Goal: Task Accomplishment & Management: Complete application form

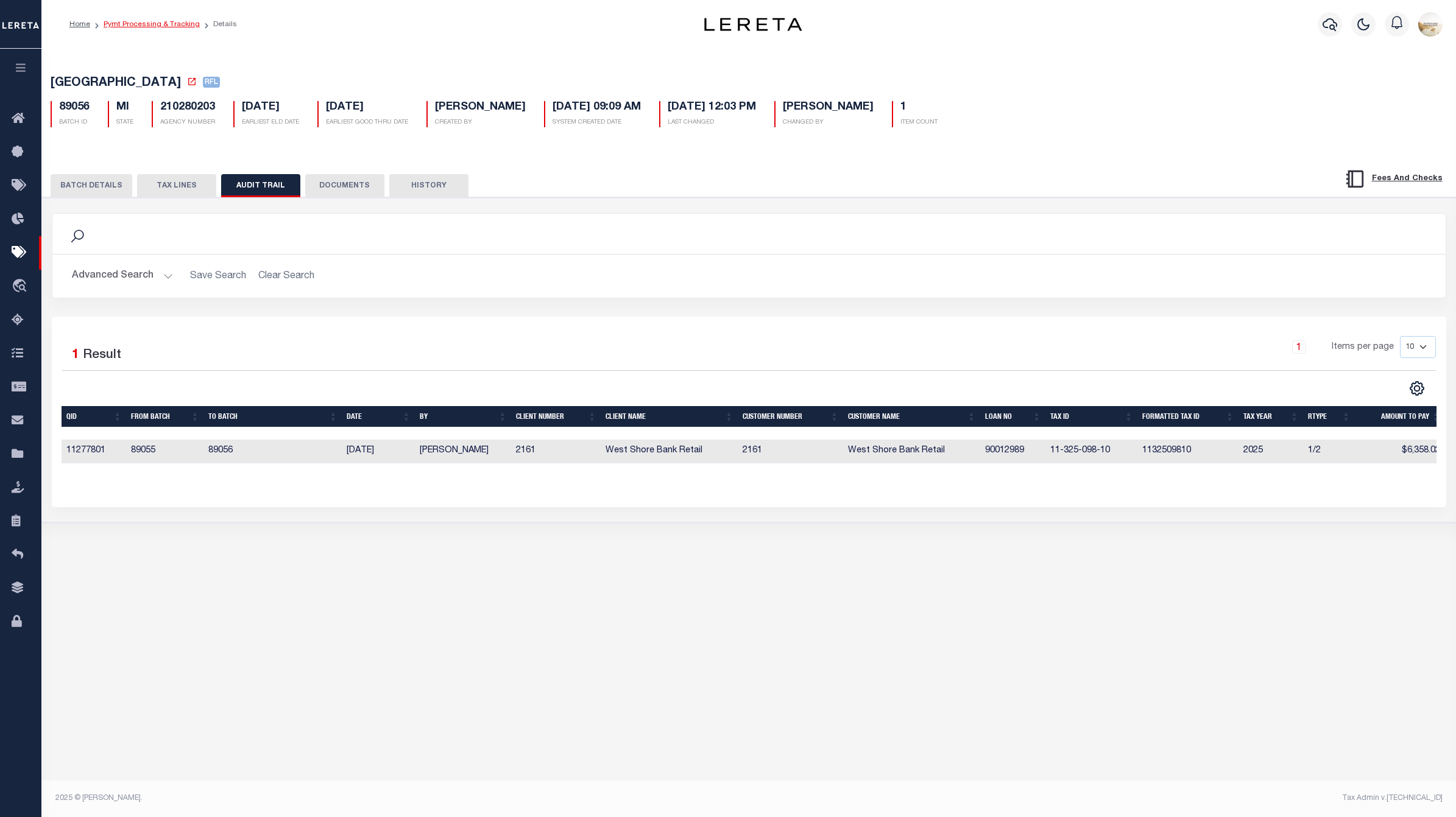
click at [140, 27] on link "Pymt Processing & Tracking" at bounding box center [152, 24] width 97 height 8
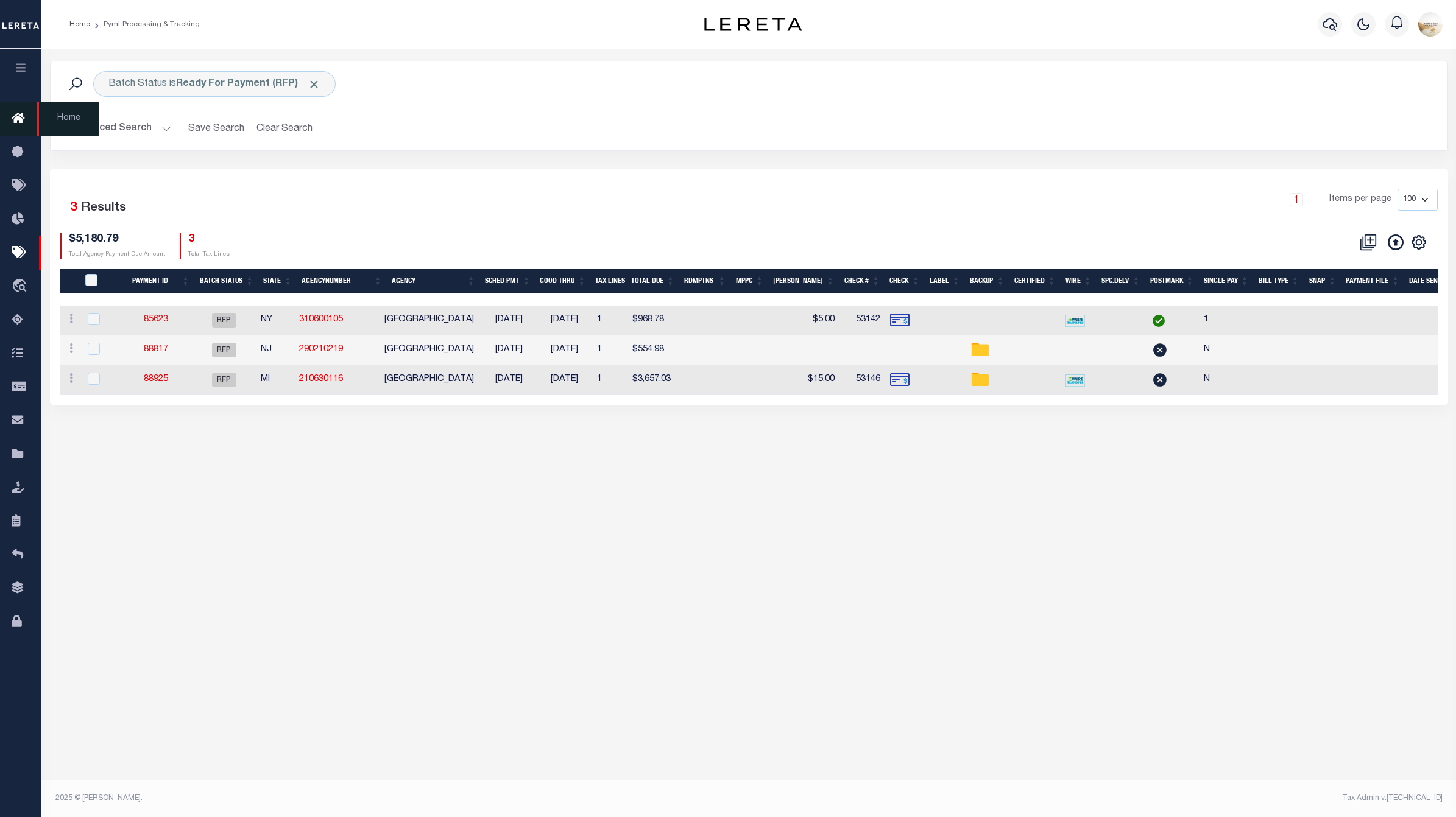
click at [23, 114] on icon at bounding box center [21, 119] width 20 height 15
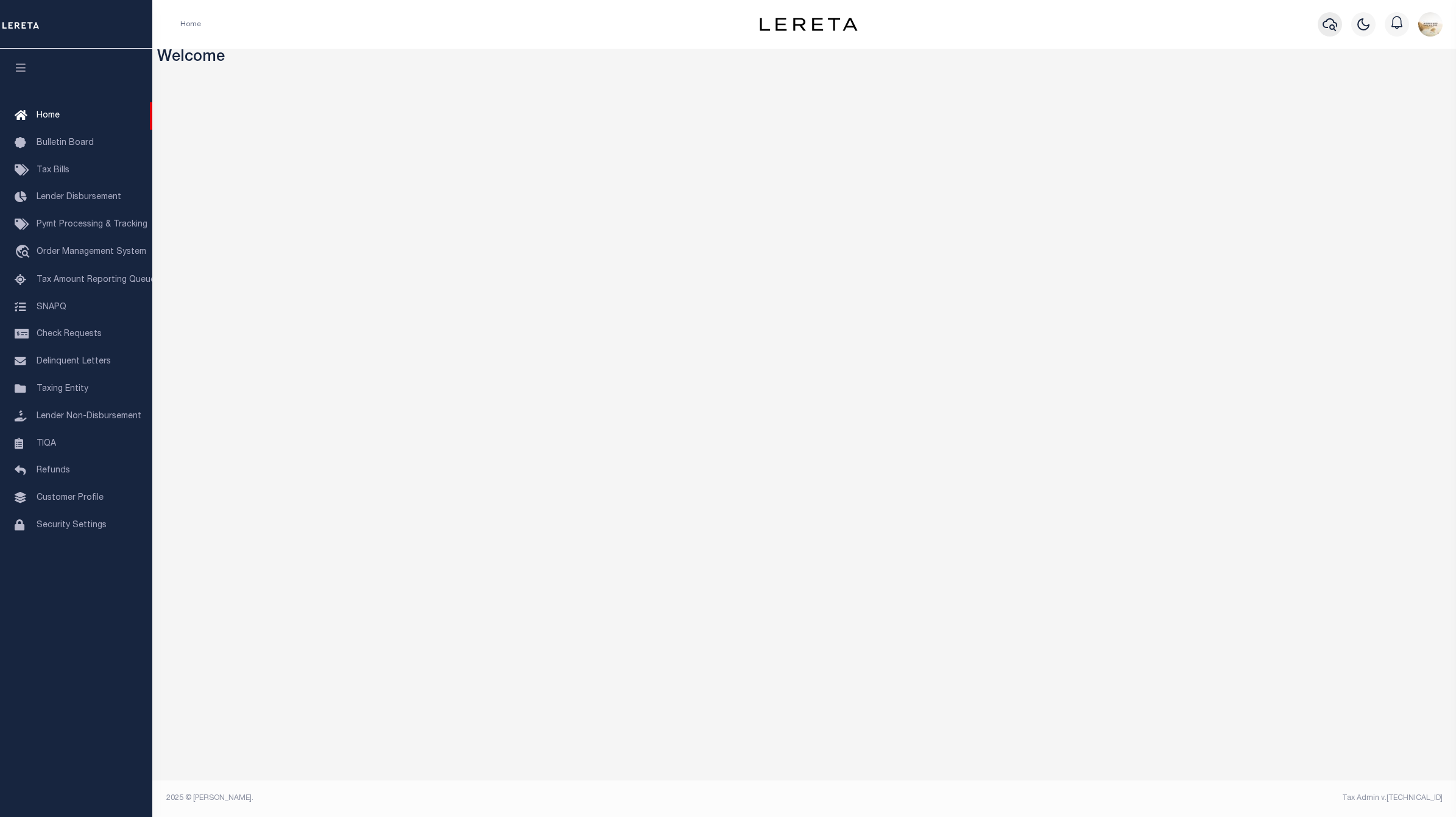
click at [1335, 19] on icon "button" at bounding box center [1329, 24] width 14 height 14
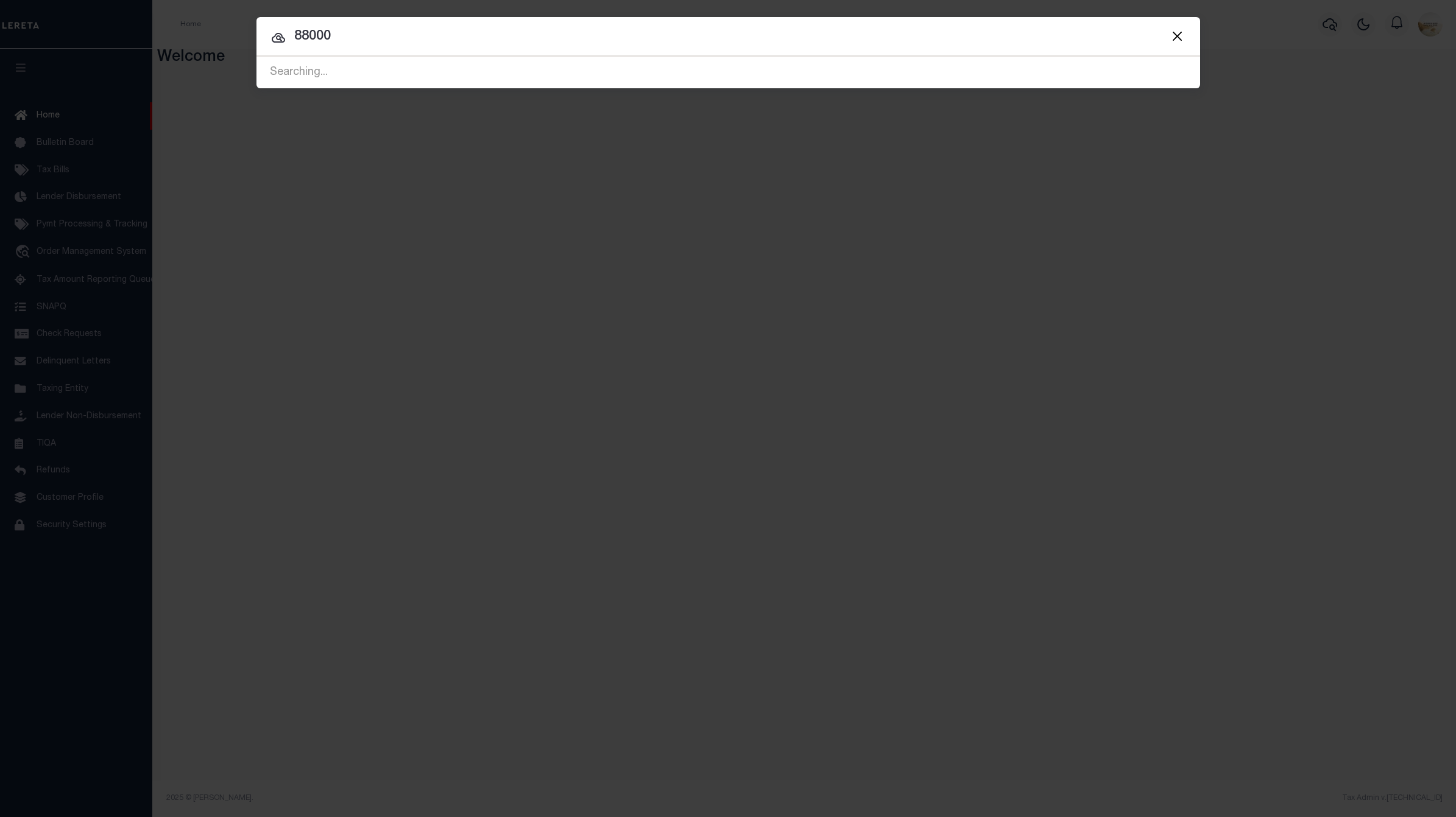
type input "88000"
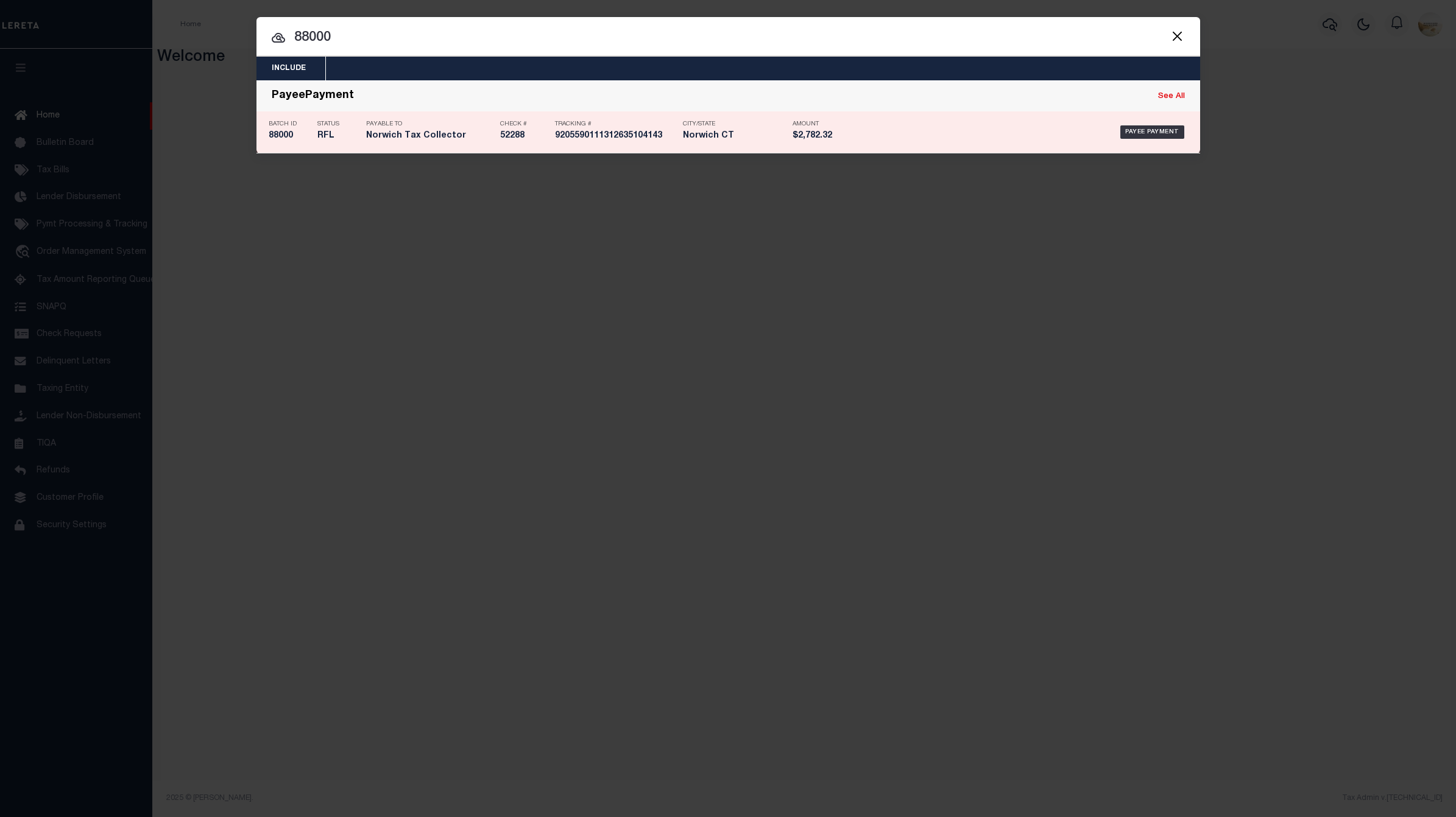
click at [269, 136] on h5 "88000" at bounding box center [290, 137] width 43 height 11
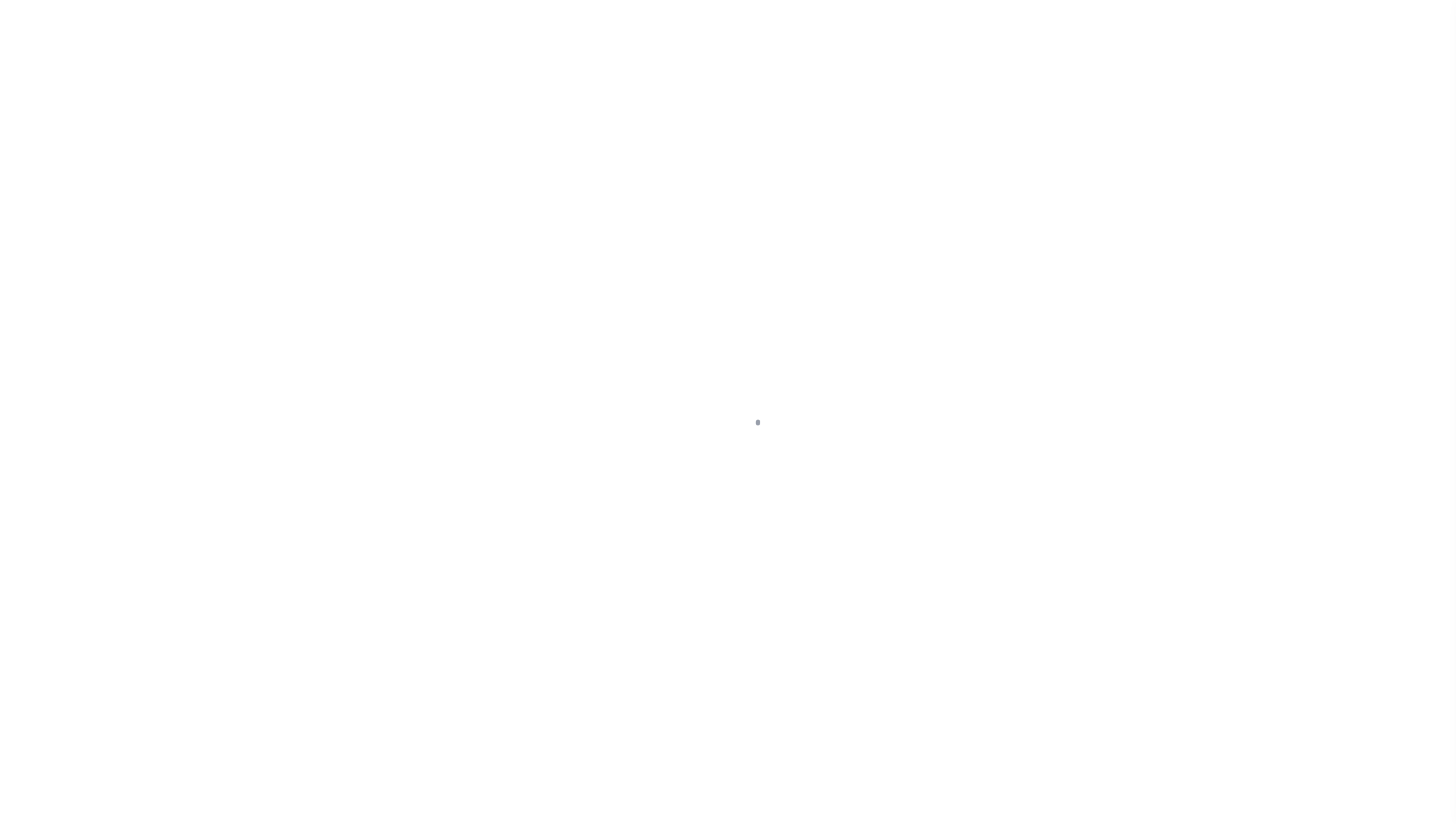
select select "RFL"
select select "CHK"
select select "[PERSON_NAME]"
select select "USS"
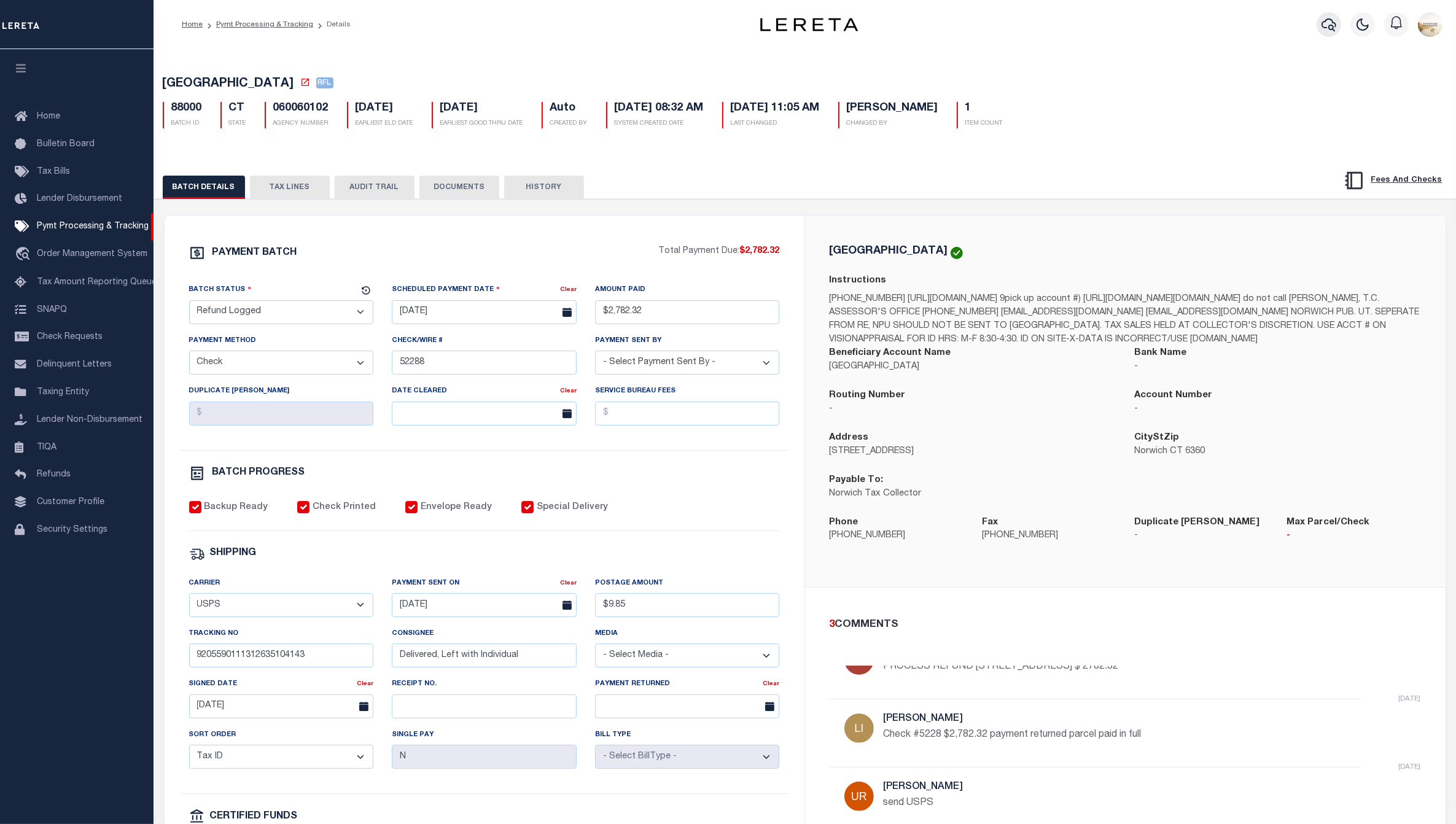
click at [1334, 27] on icon "button" at bounding box center [1328, 24] width 14 height 14
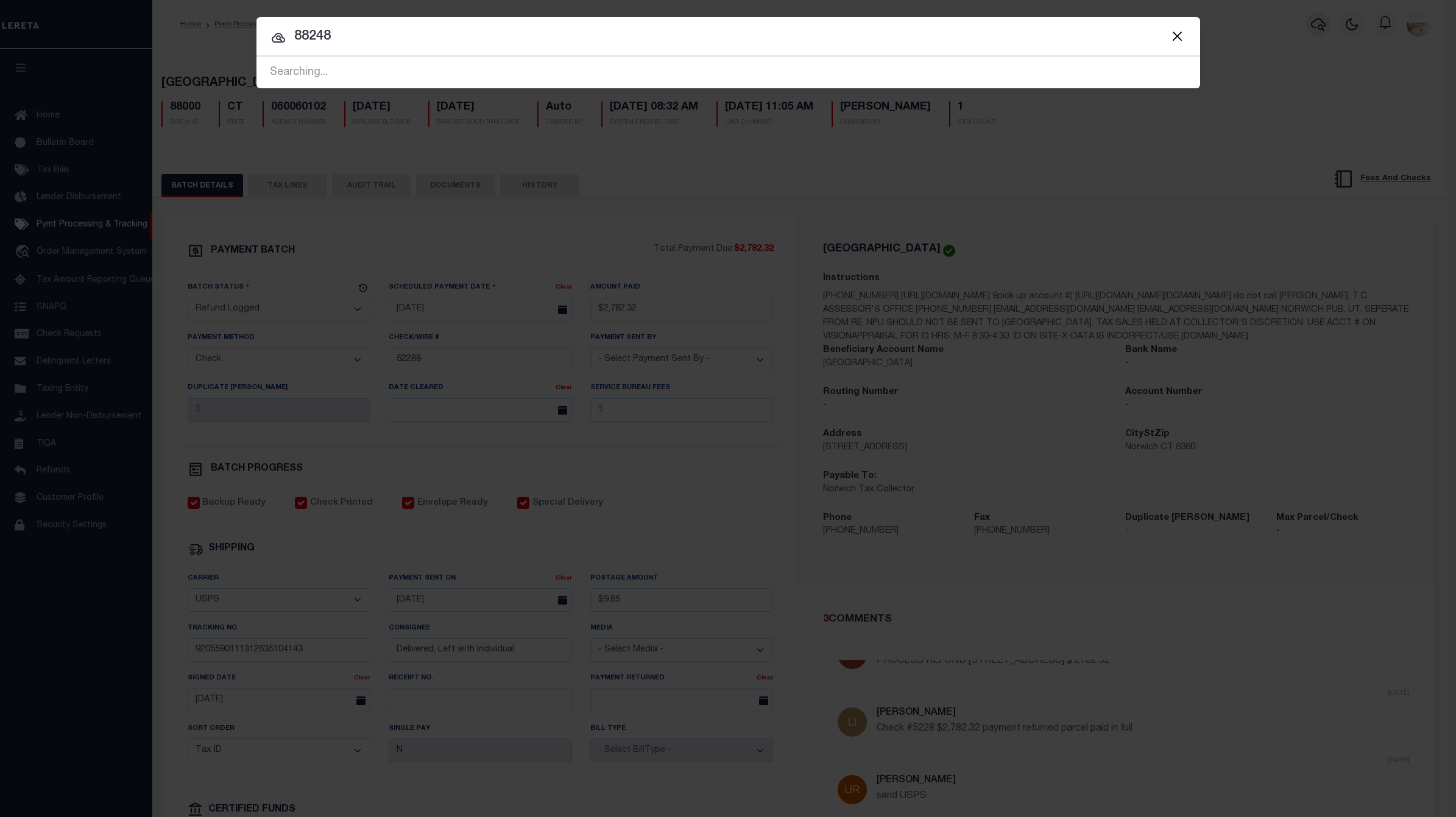
type input "88248"
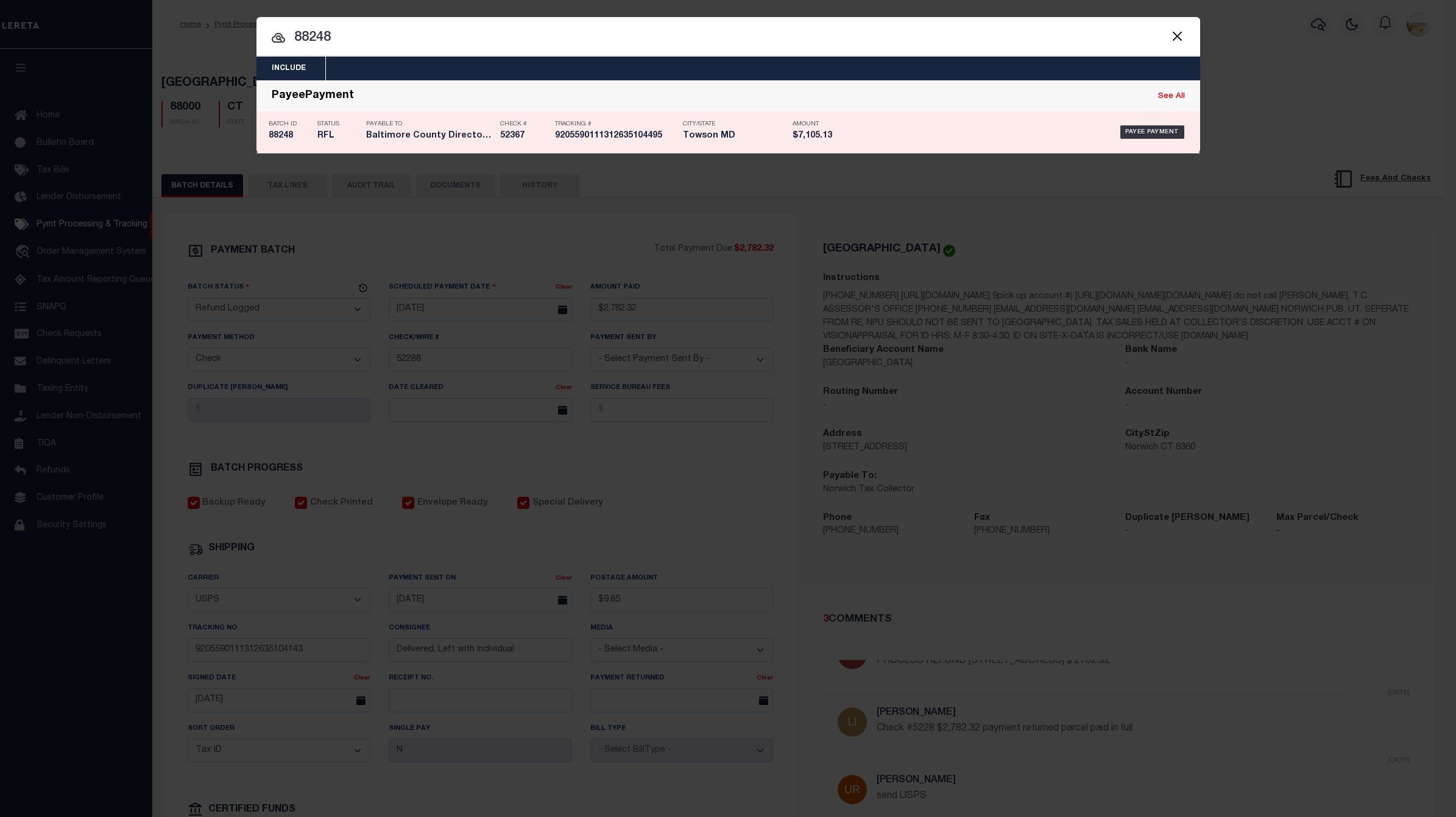
click at [266, 128] on div "Batch ID 88248" at bounding box center [284, 132] width 49 height 35
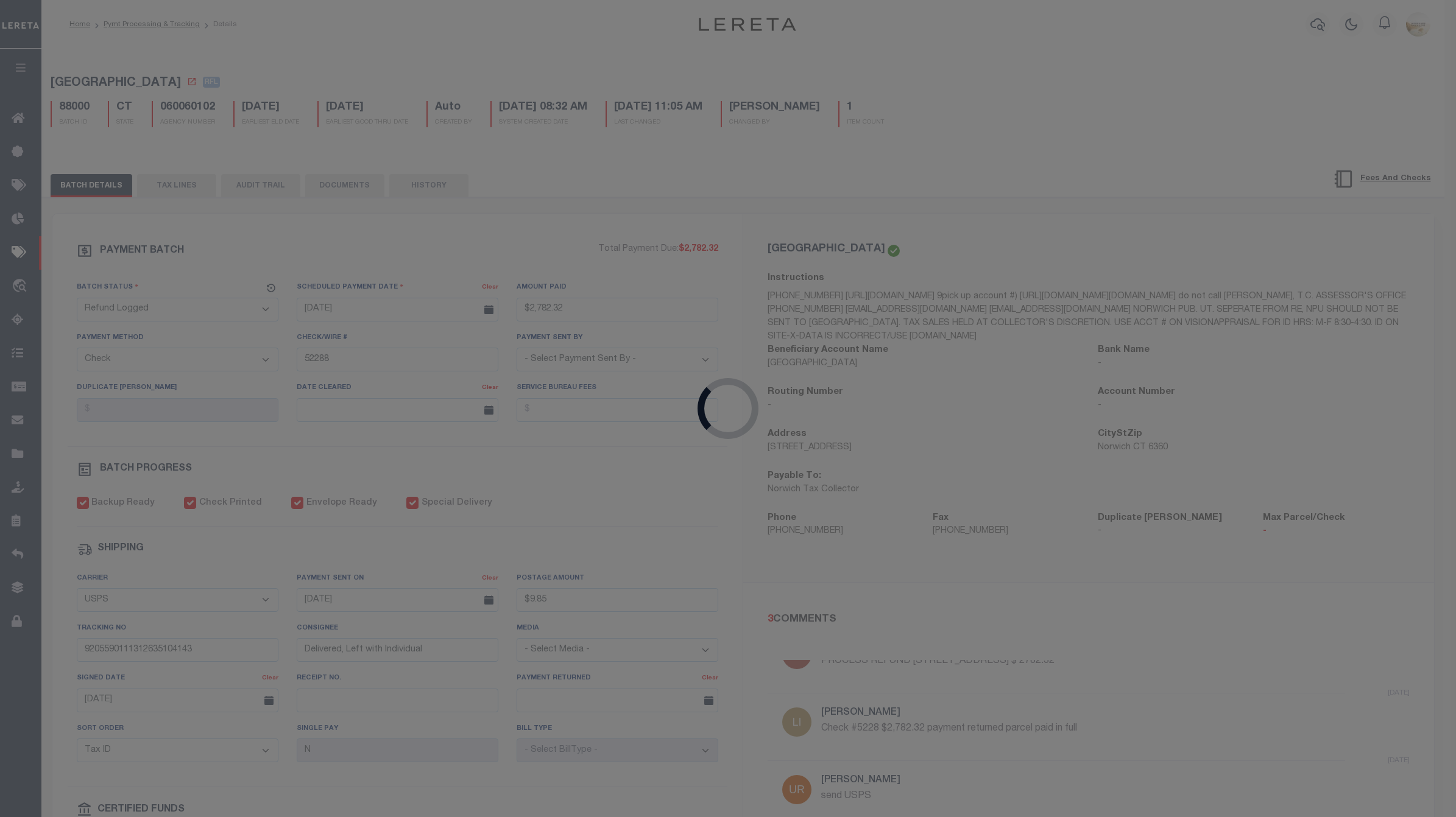
type input "[DATE]"
type input "$7,105.13"
type input "52367"
select select "[PERSON_NAME]"
type input "$2"
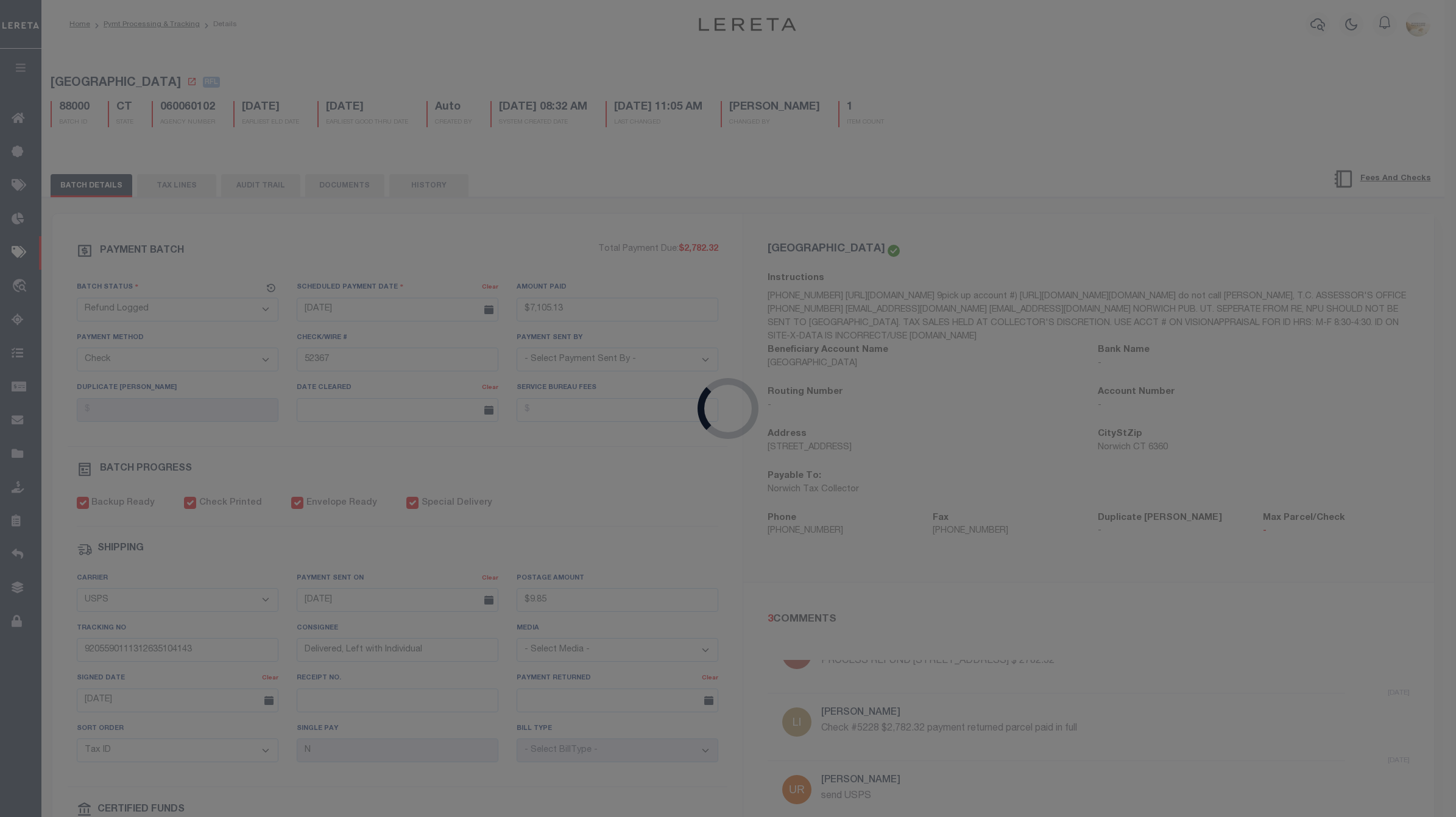
type input "[DATE]"
type input "$9.85"
type input "9205590111312635104495"
type input "Delivered to Agent, Left with Individual"
type input "[DATE]"
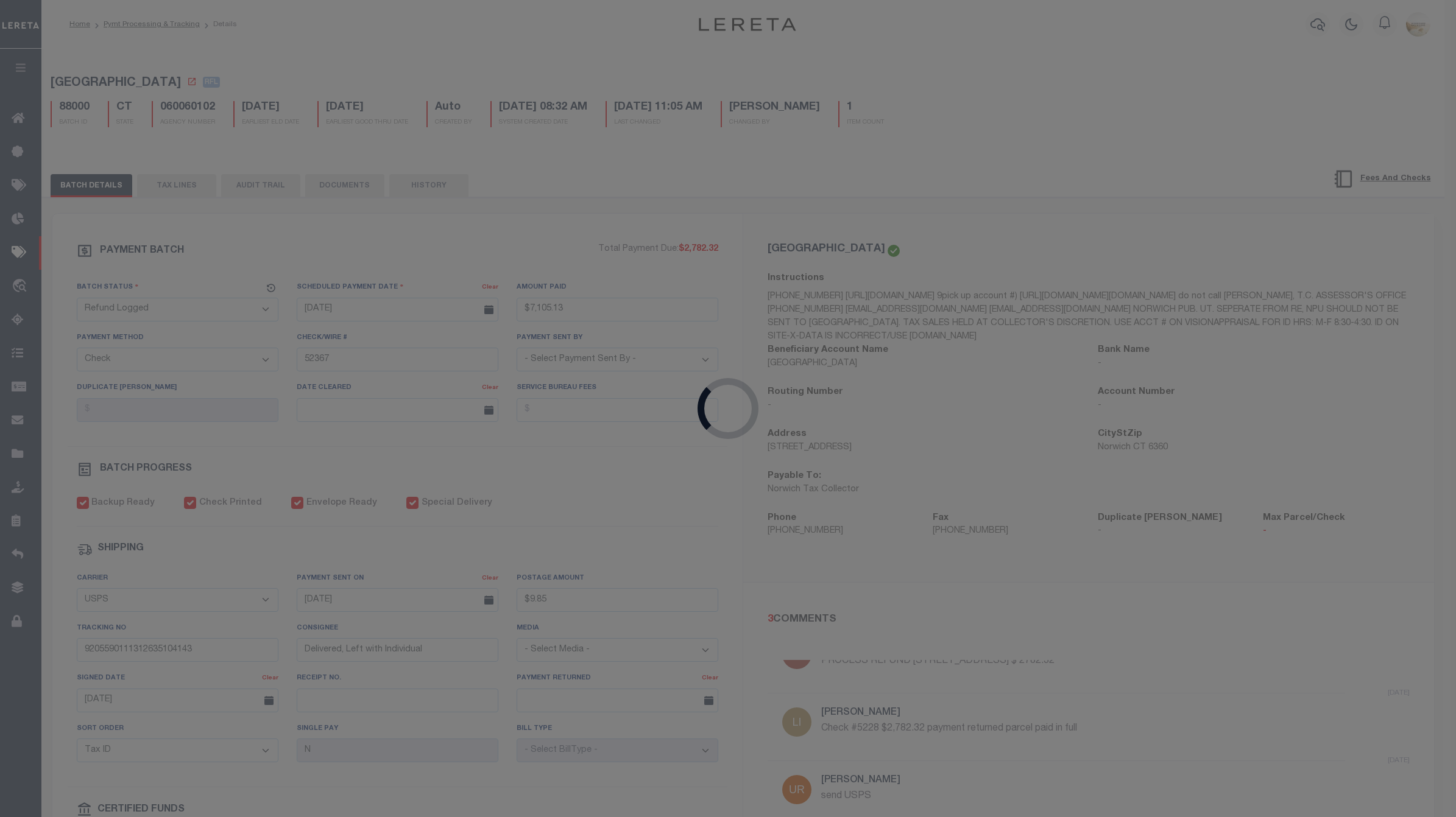
select select
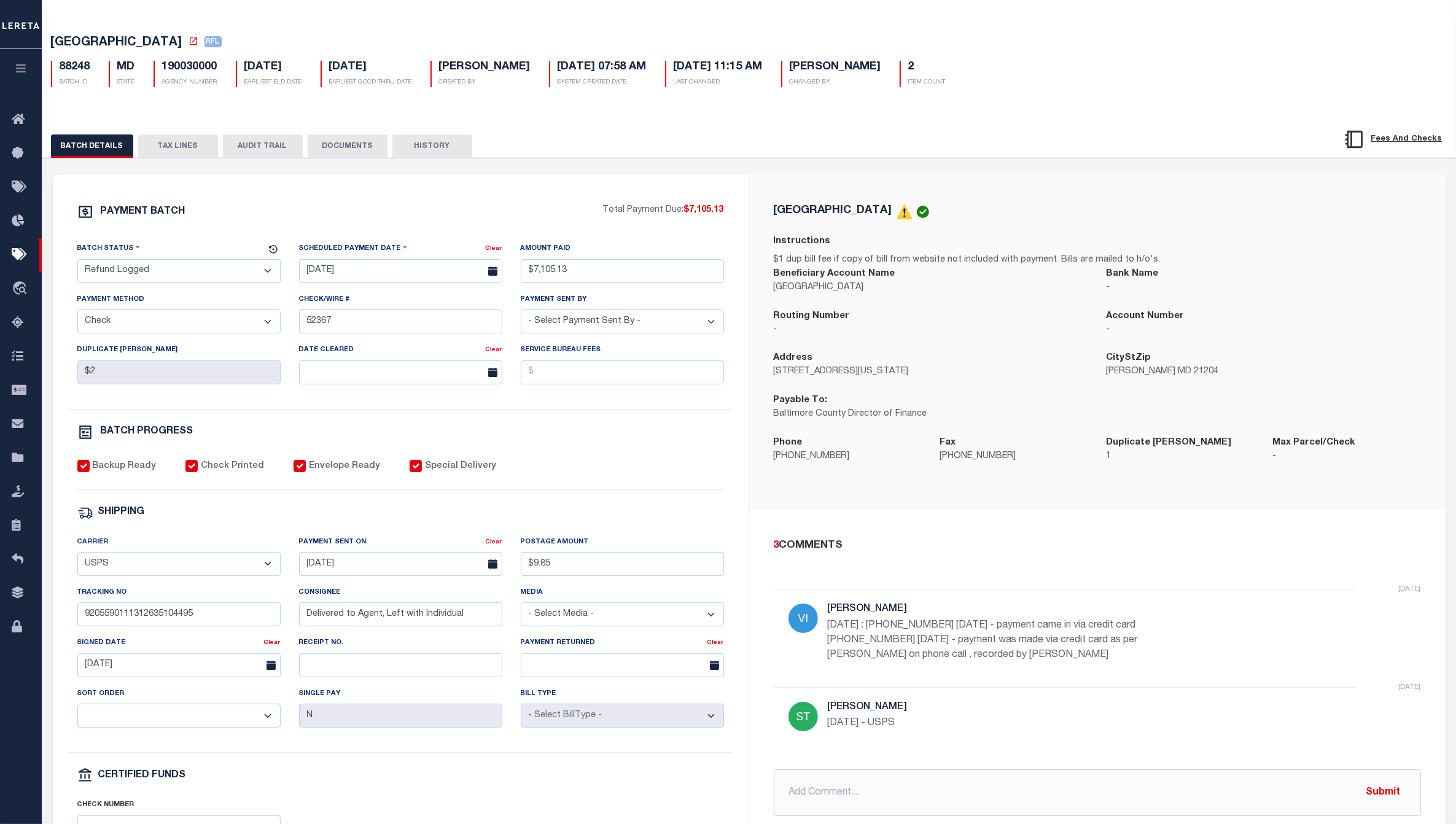
scroll to position [77, 0]
